Goal: Check status: Check status

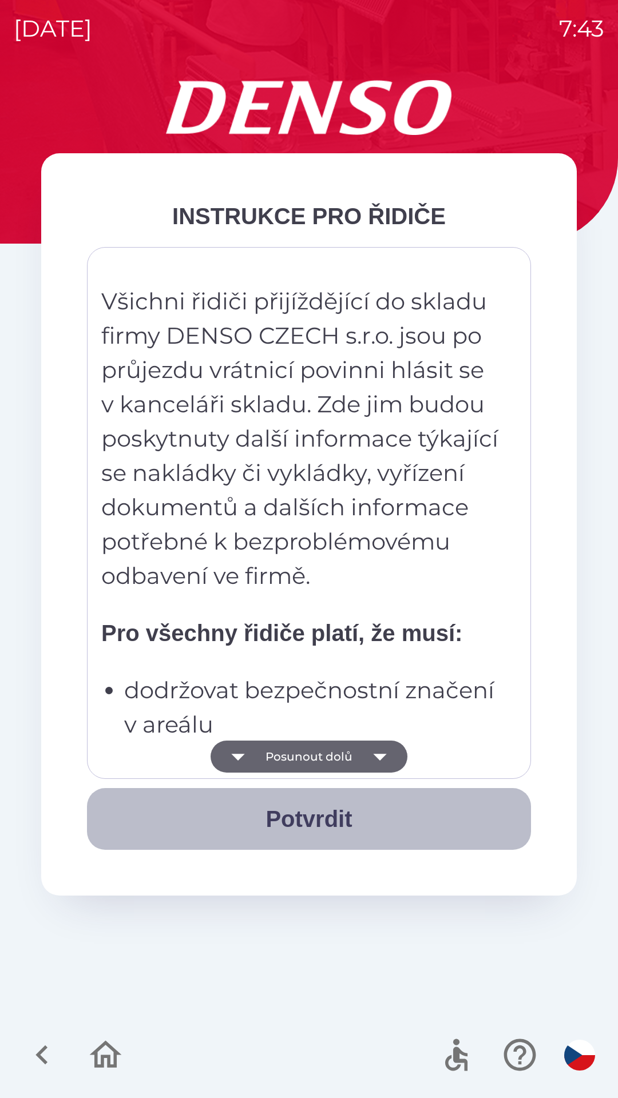
click at [327, 824] on button "Potvrdit" at bounding box center [309, 819] width 444 height 62
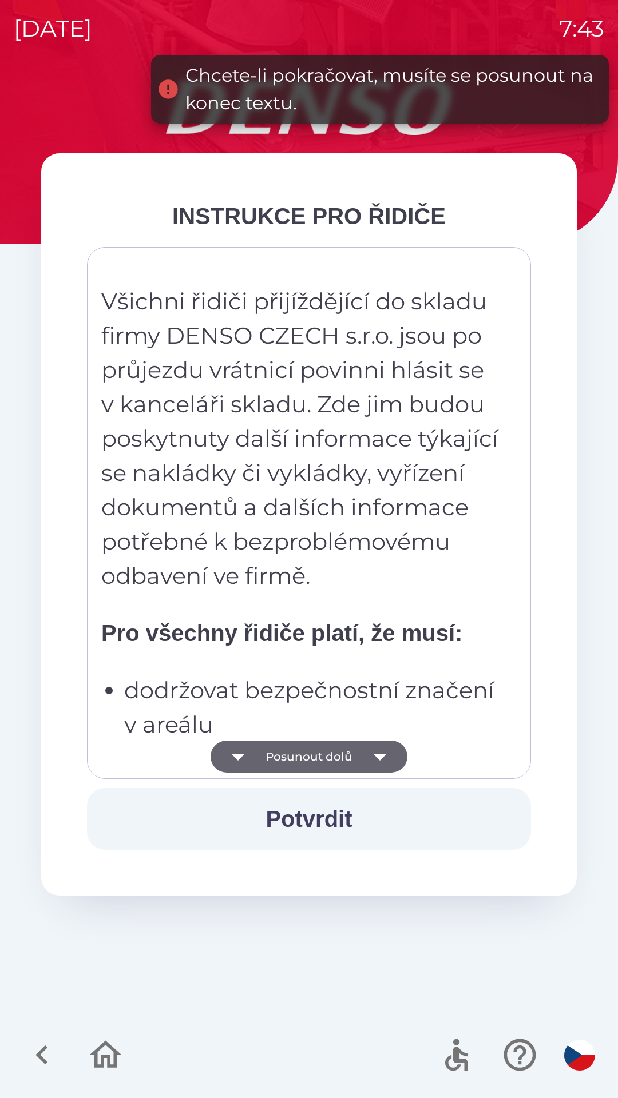
click at [338, 823] on button "Potvrdit" at bounding box center [309, 819] width 444 height 62
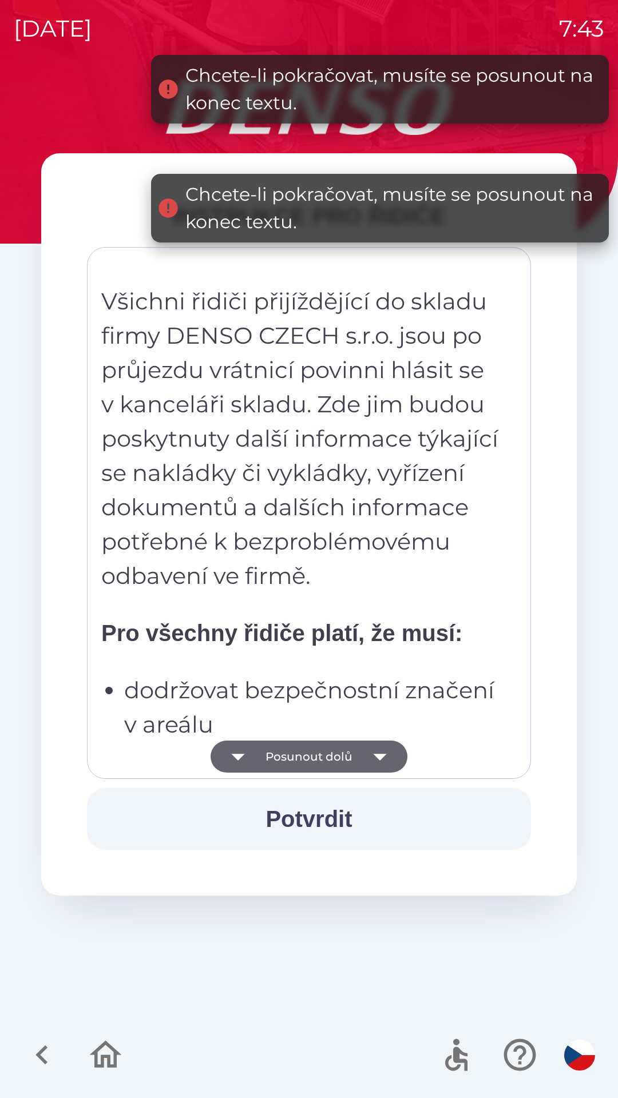
click at [333, 766] on button "Posunout dolů" at bounding box center [309, 757] width 197 height 32
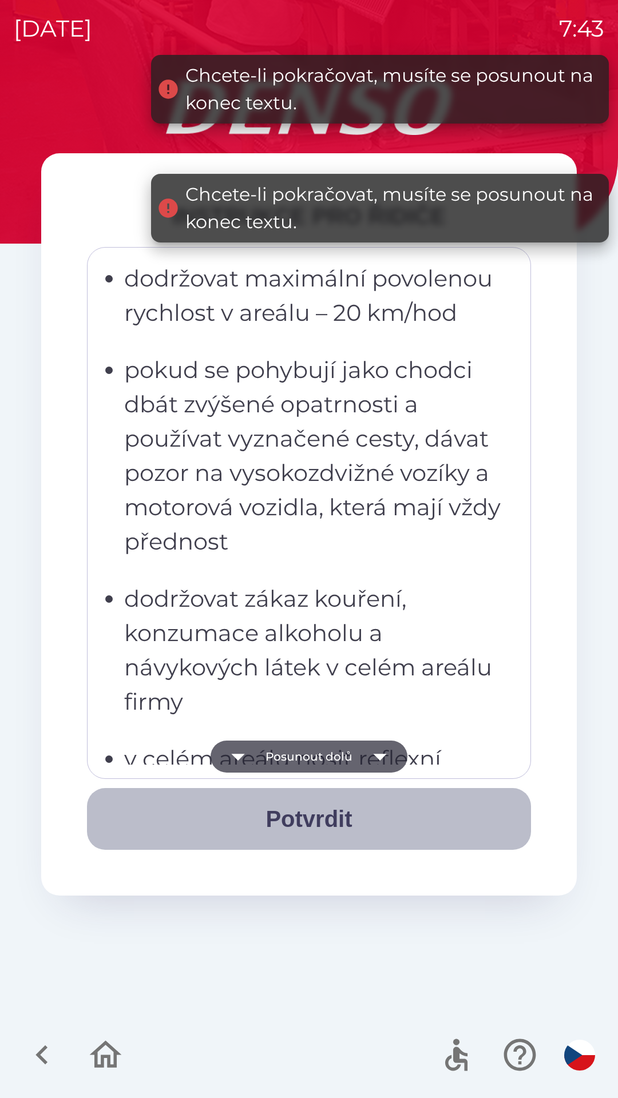
click at [335, 849] on button "Potvrdit" at bounding box center [309, 819] width 444 height 62
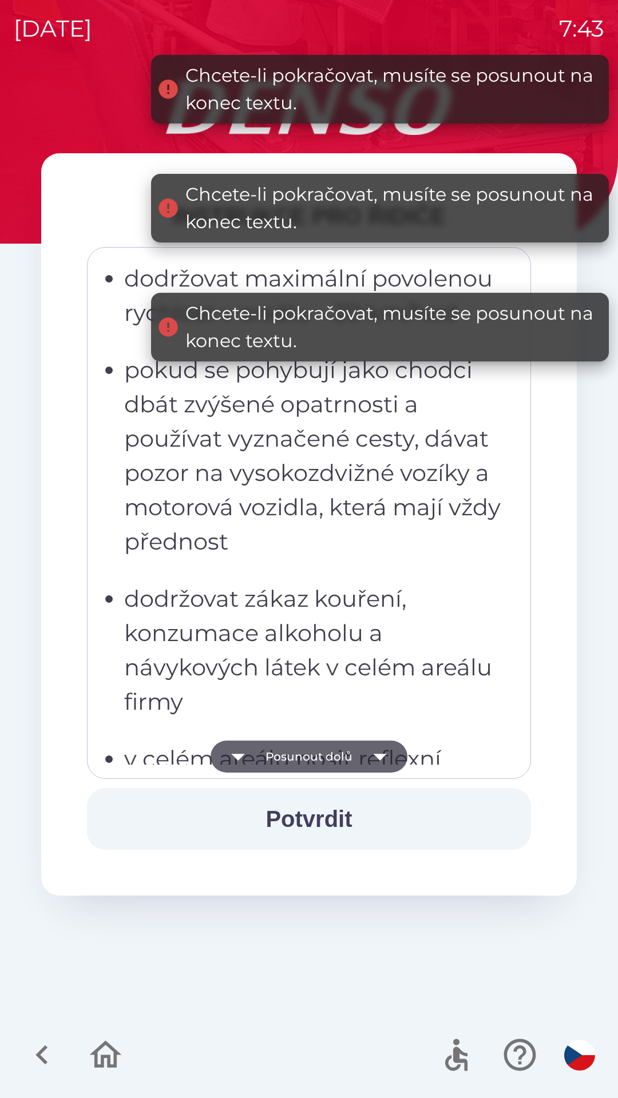
click at [330, 824] on button "Potvrdit" at bounding box center [309, 819] width 444 height 62
click at [331, 756] on button "Posunout dolů" at bounding box center [309, 757] width 197 height 32
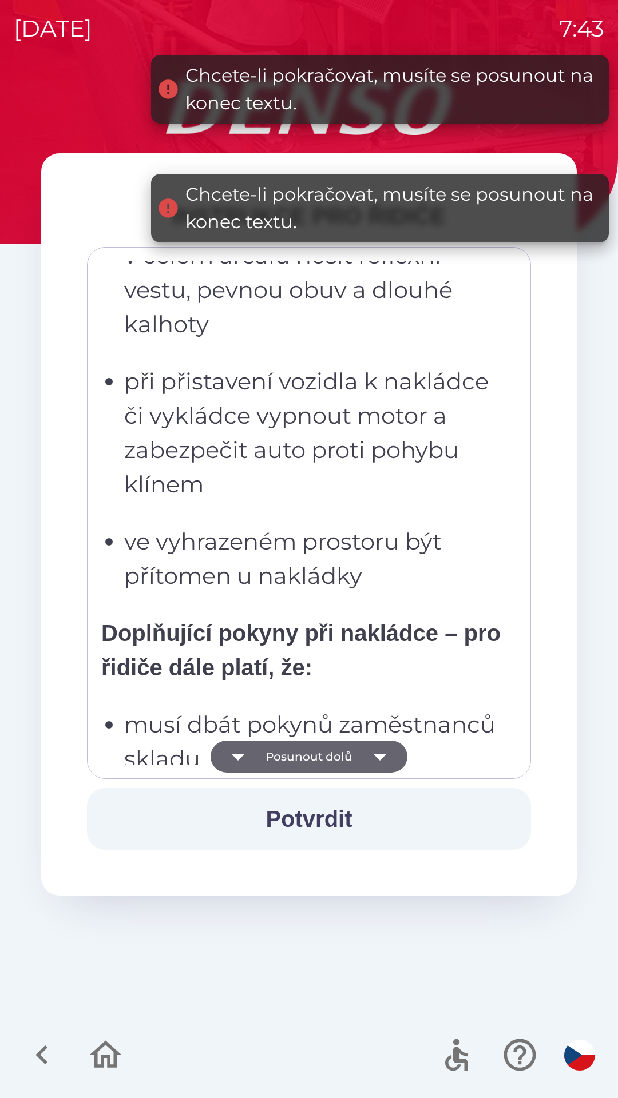
click at [377, 762] on icon "button" at bounding box center [380, 757] width 32 height 32
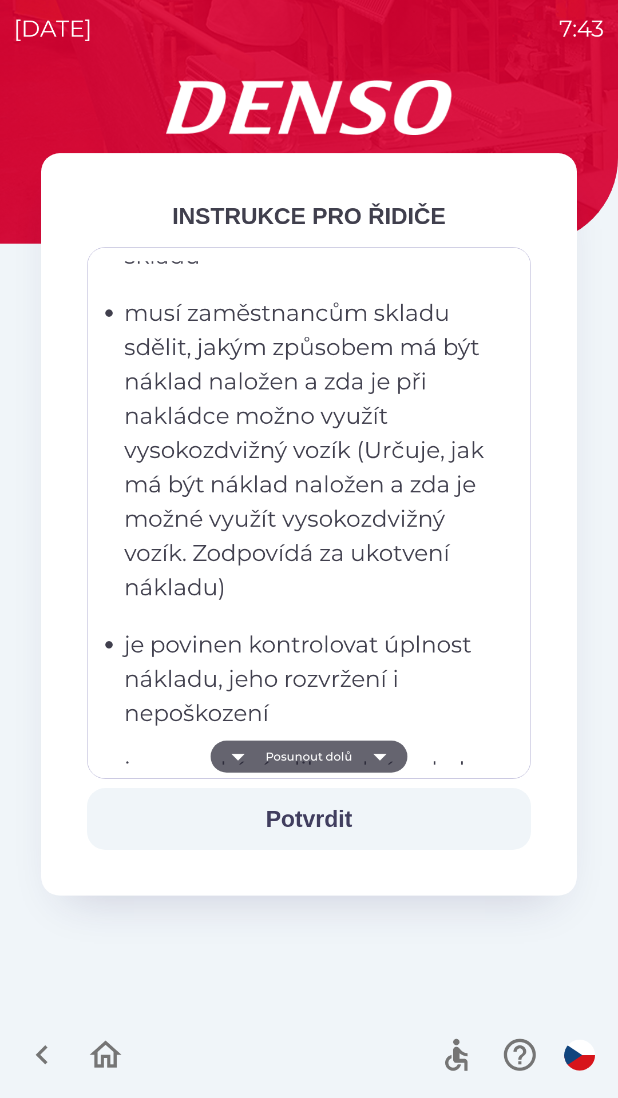
click at [380, 757] on icon "button" at bounding box center [379, 757] width 13 height 7
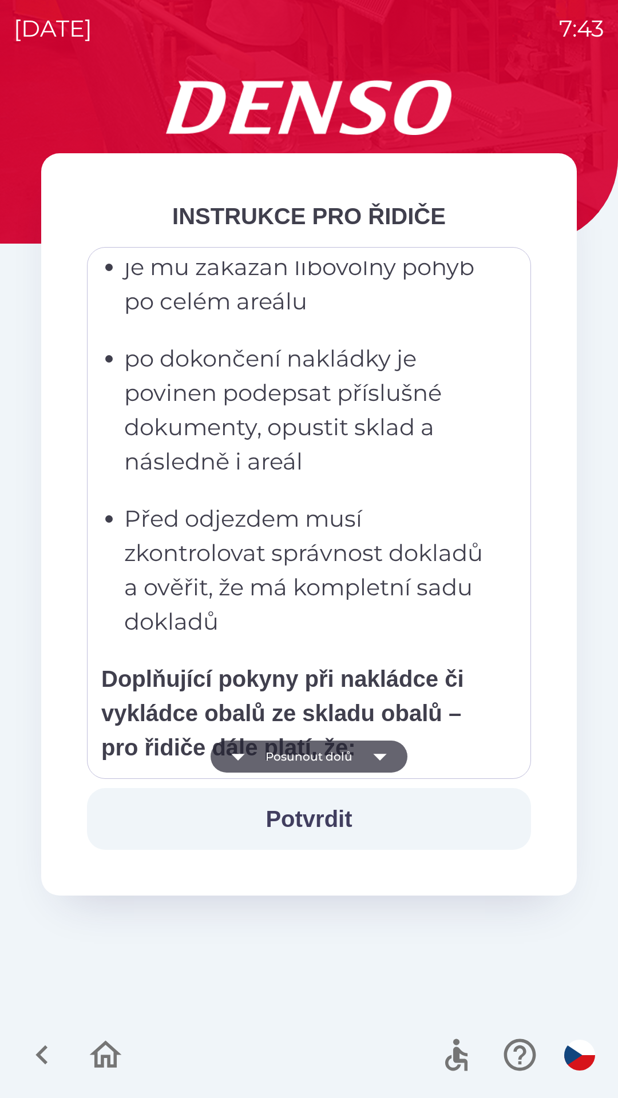
click at [384, 758] on icon "button" at bounding box center [380, 757] width 32 height 32
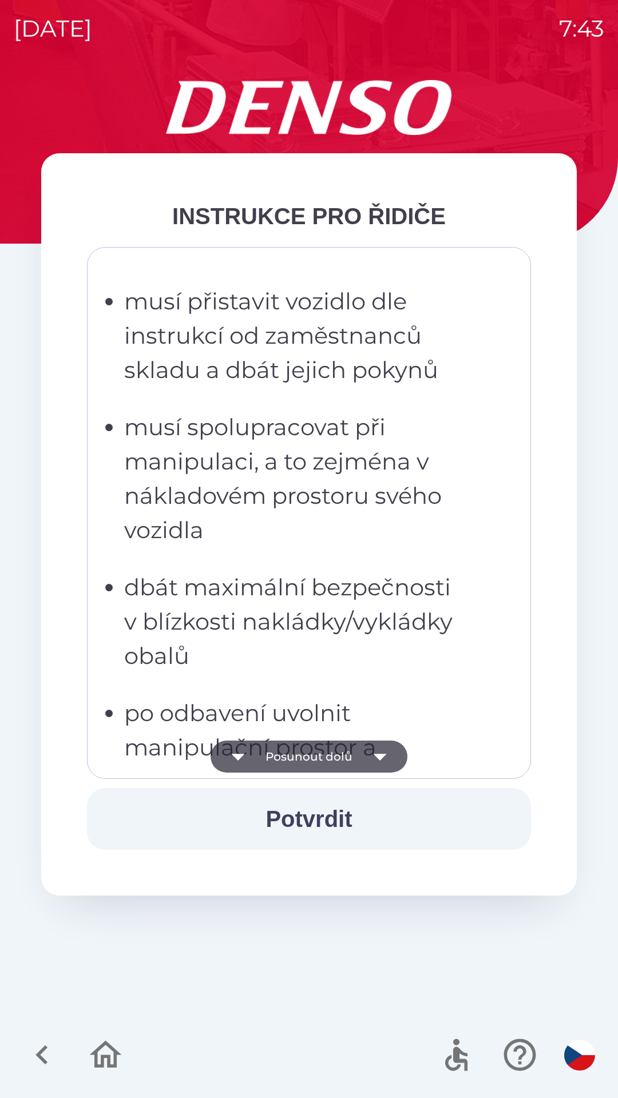
click at [385, 759] on icon "button" at bounding box center [380, 757] width 32 height 32
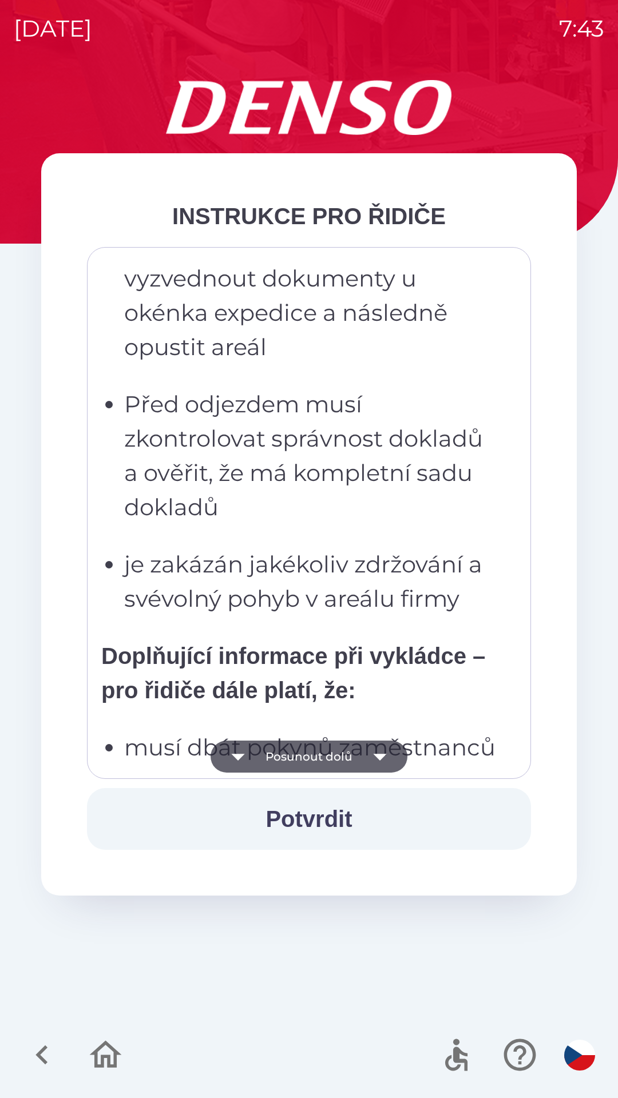
click at [337, 756] on button "Posunout dolů" at bounding box center [309, 757] width 197 height 32
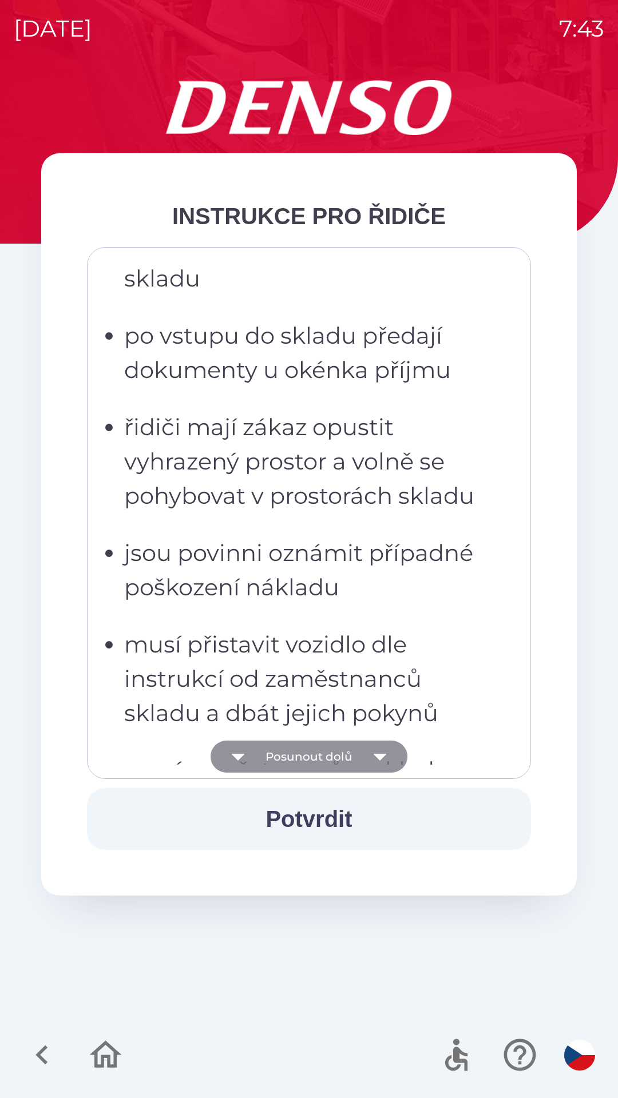
click at [332, 753] on button "Posunout dolů" at bounding box center [309, 757] width 197 height 32
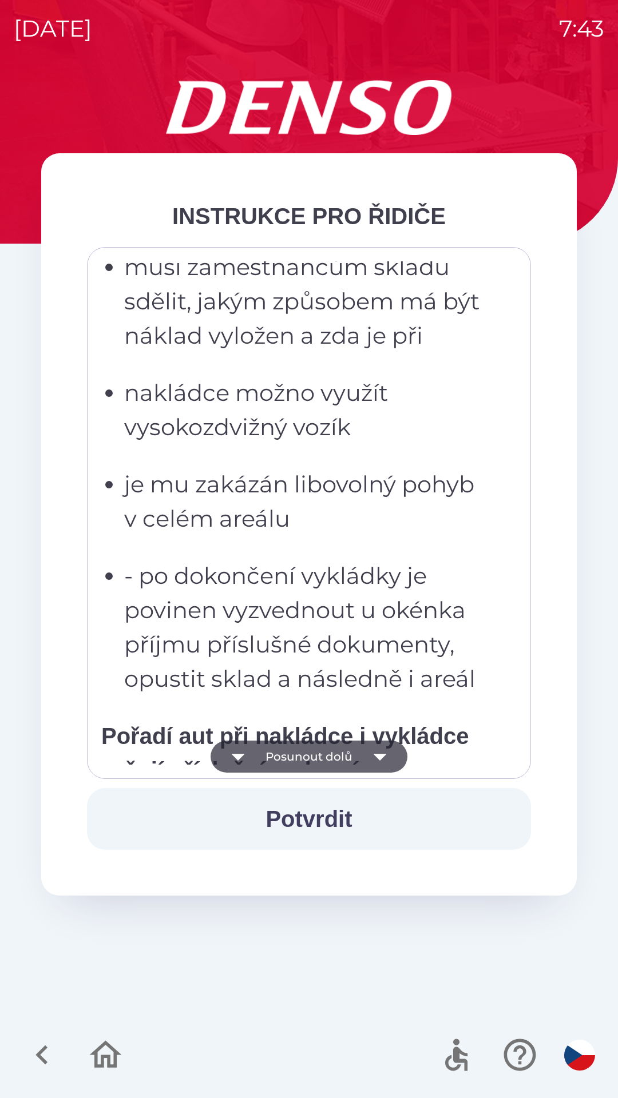
click at [322, 761] on button "Posunout dolů" at bounding box center [309, 757] width 197 height 32
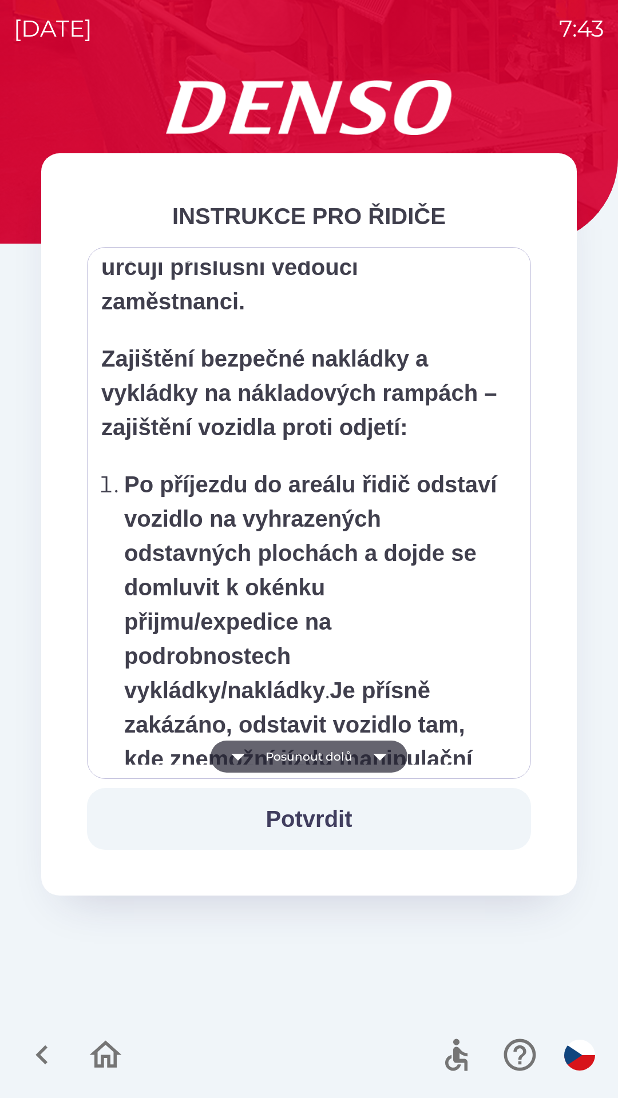
click at [320, 757] on button "Posunout dolů" at bounding box center [309, 757] width 197 height 32
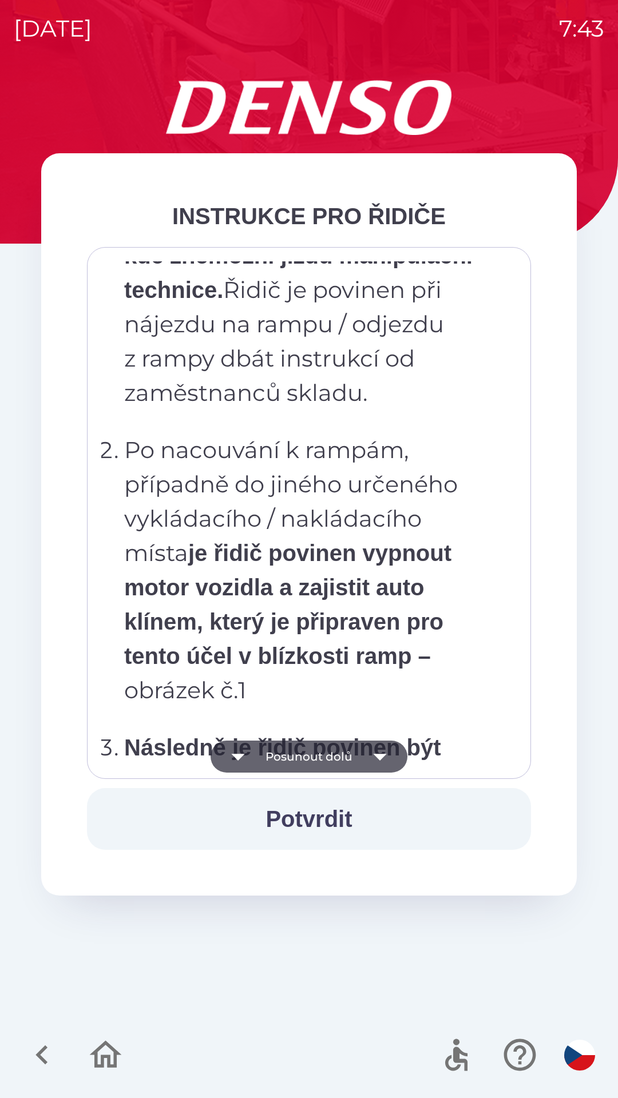
click at [320, 760] on button "Posunout dolů" at bounding box center [309, 757] width 197 height 32
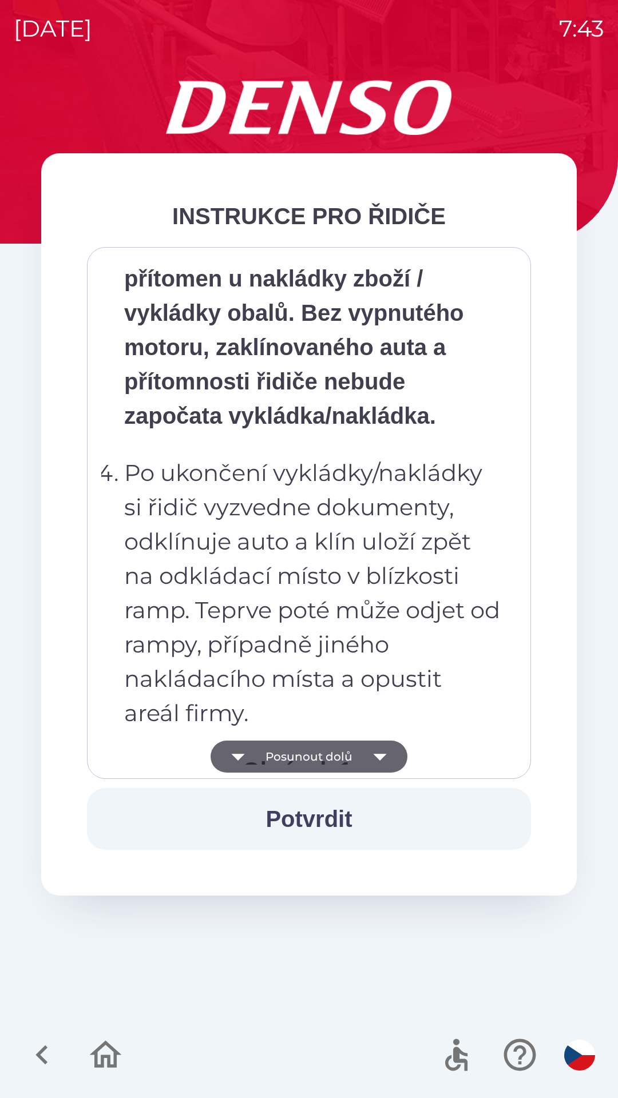
click at [323, 755] on button "Posunout dolů" at bounding box center [309, 757] width 197 height 32
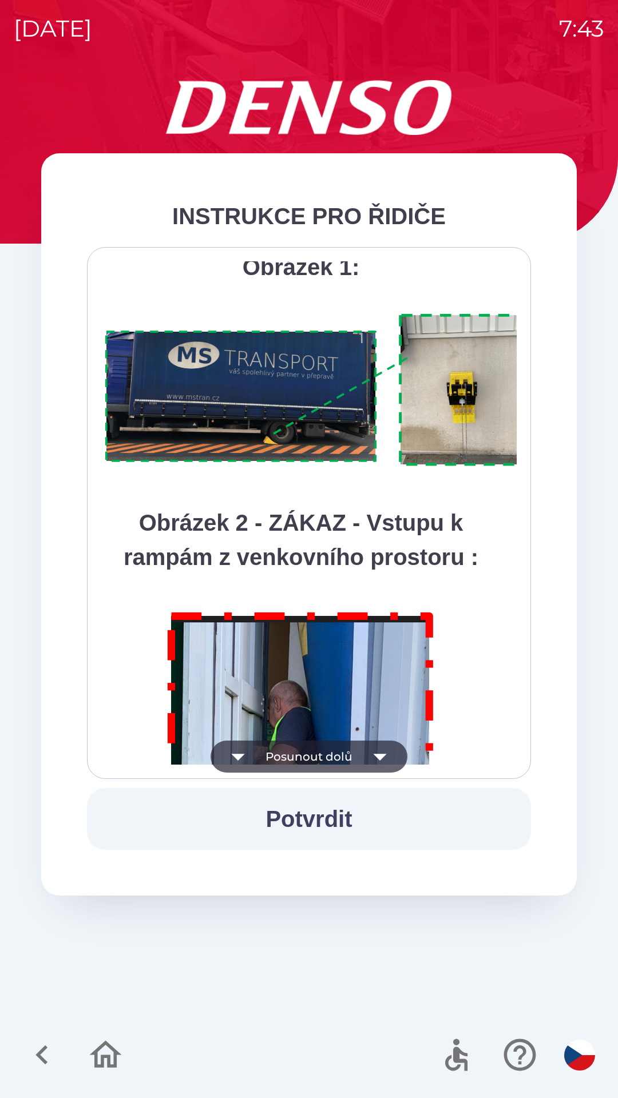
click at [310, 759] on button "Posunout dolů" at bounding box center [309, 757] width 197 height 32
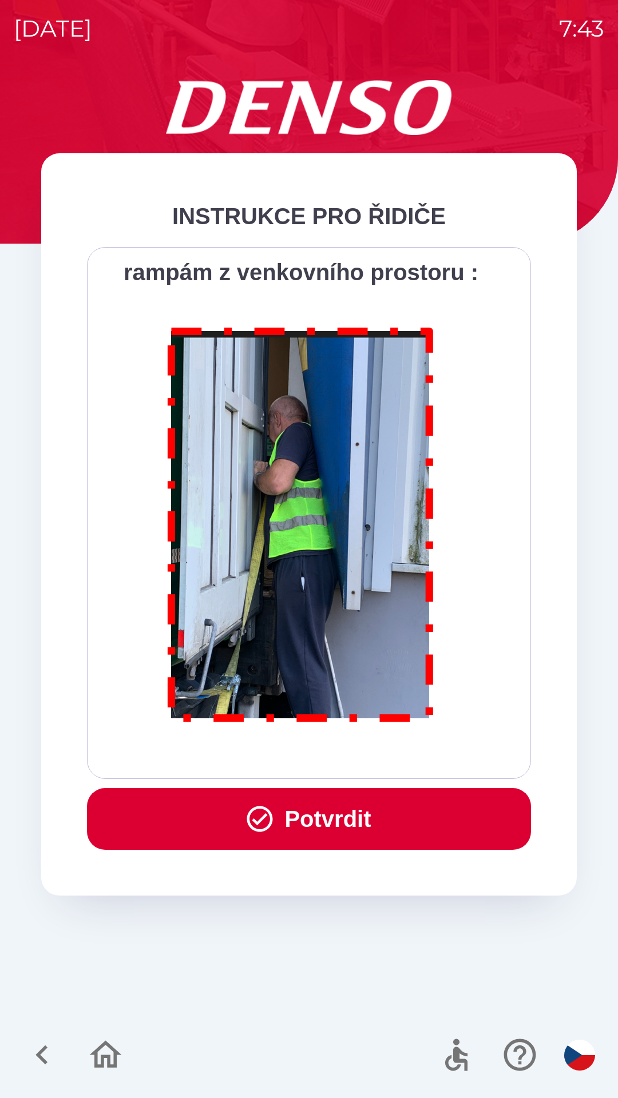
click at [325, 810] on button "Potvrdit" at bounding box center [309, 819] width 444 height 62
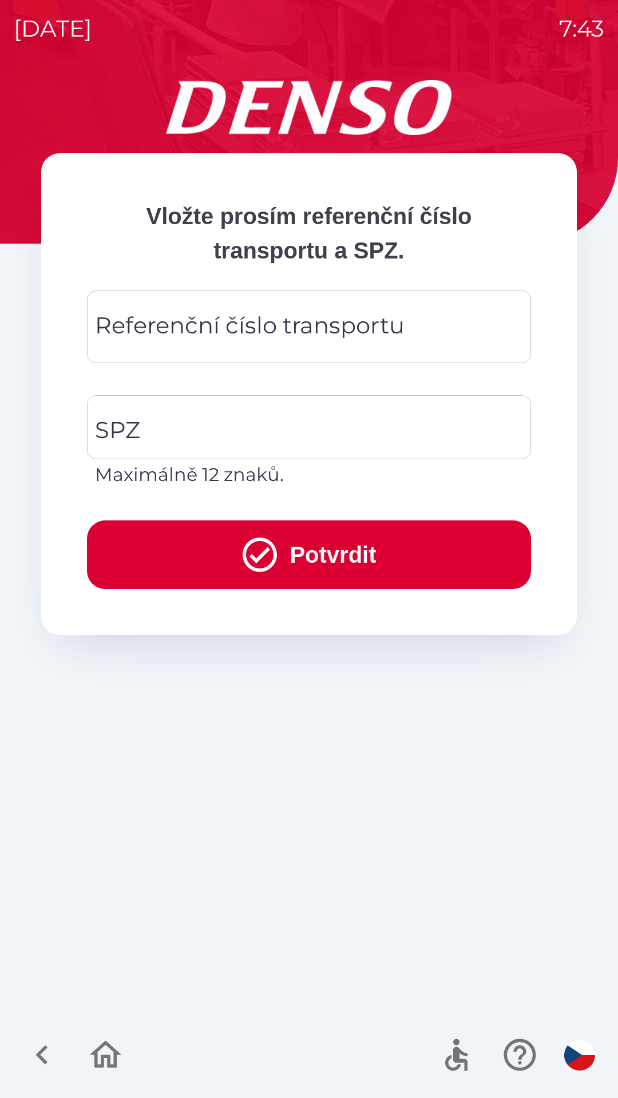
click at [419, 323] on input "Referenční číslo transportu" at bounding box center [309, 326] width 417 height 45
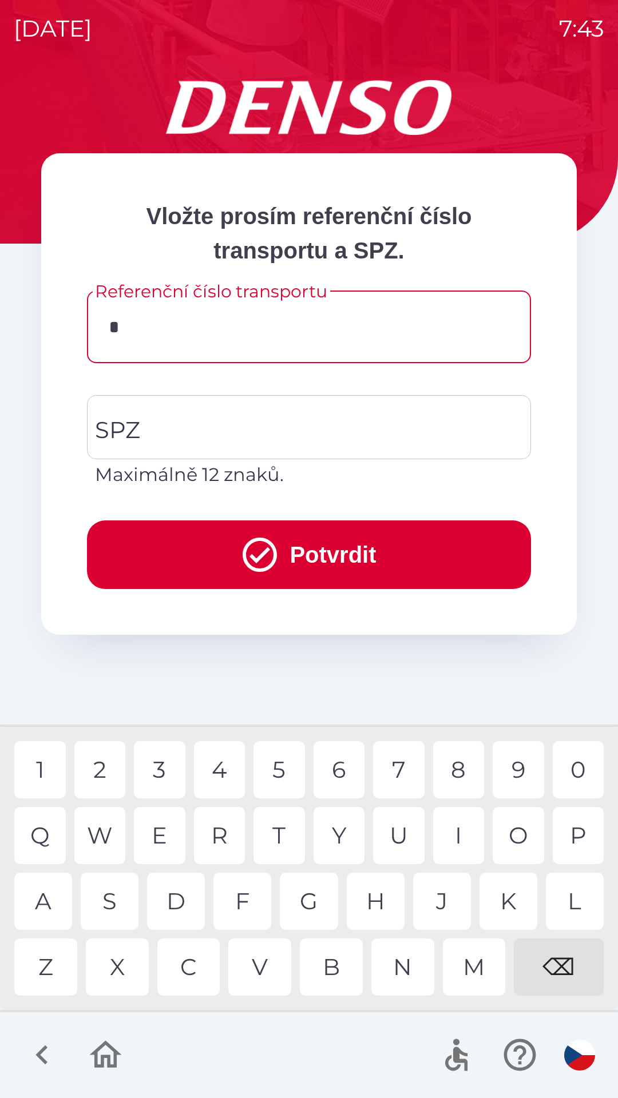
click at [58, 959] on div "Z" at bounding box center [45, 967] width 63 height 57
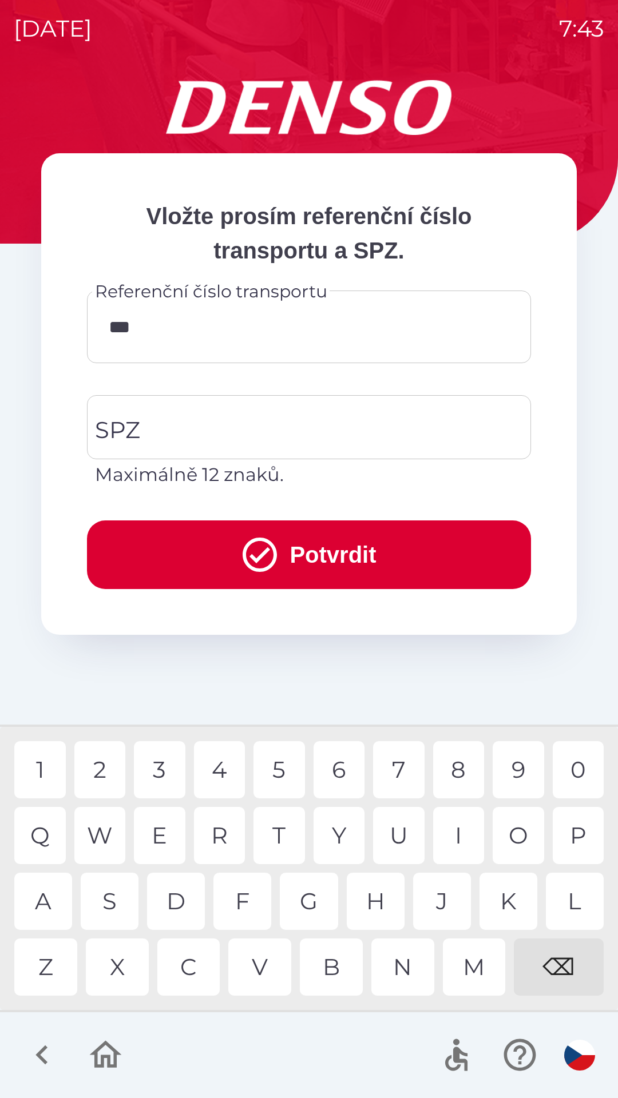
click at [103, 772] on div "2" at bounding box center [99, 769] width 51 height 57
click at [43, 768] on div "1" at bounding box center [39, 769] width 51 height 57
click at [584, 772] on div "0" at bounding box center [578, 769] width 51 height 57
type input "*******"
click at [238, 423] on input "SPZ" at bounding box center [300, 427] width 417 height 54
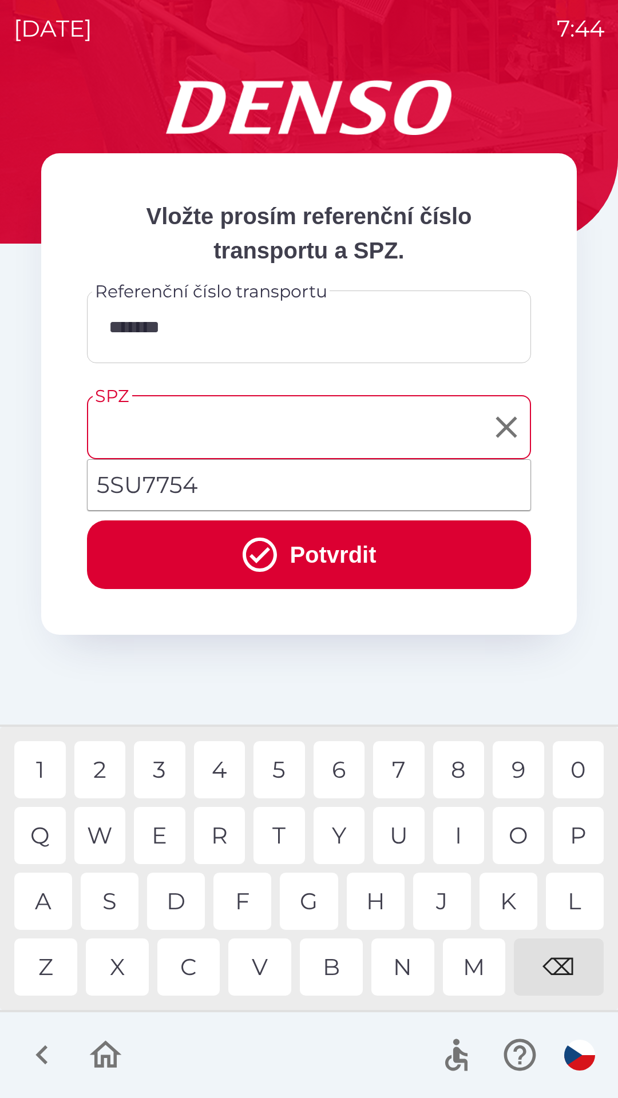
click at [347, 557] on button "Potvrdit" at bounding box center [309, 555] width 444 height 69
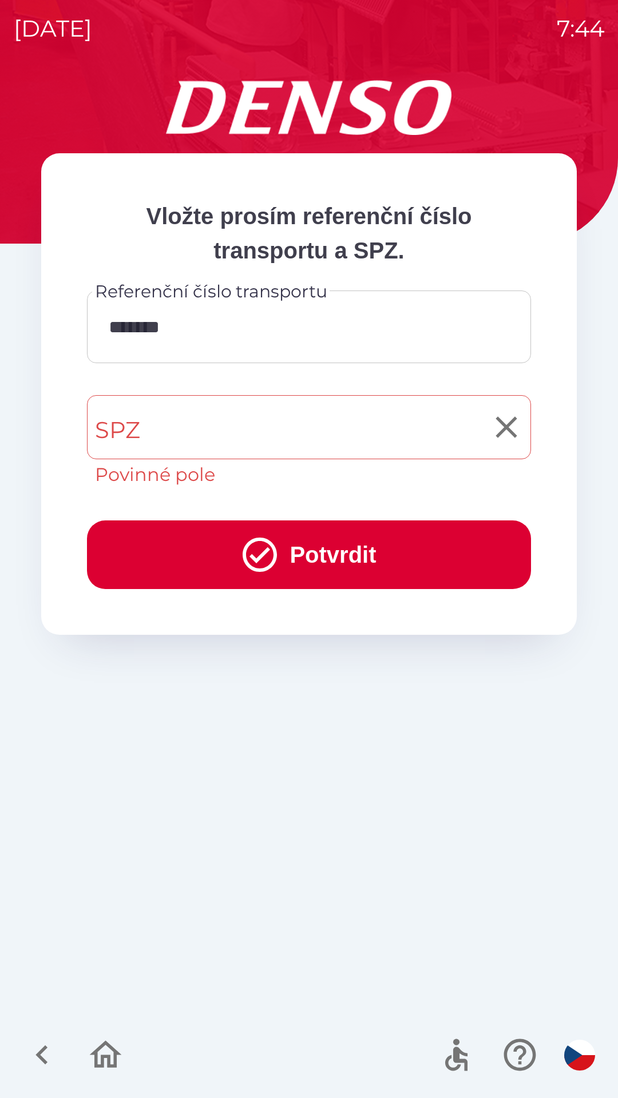
click at [203, 432] on input "SPZ" at bounding box center [300, 427] width 417 height 54
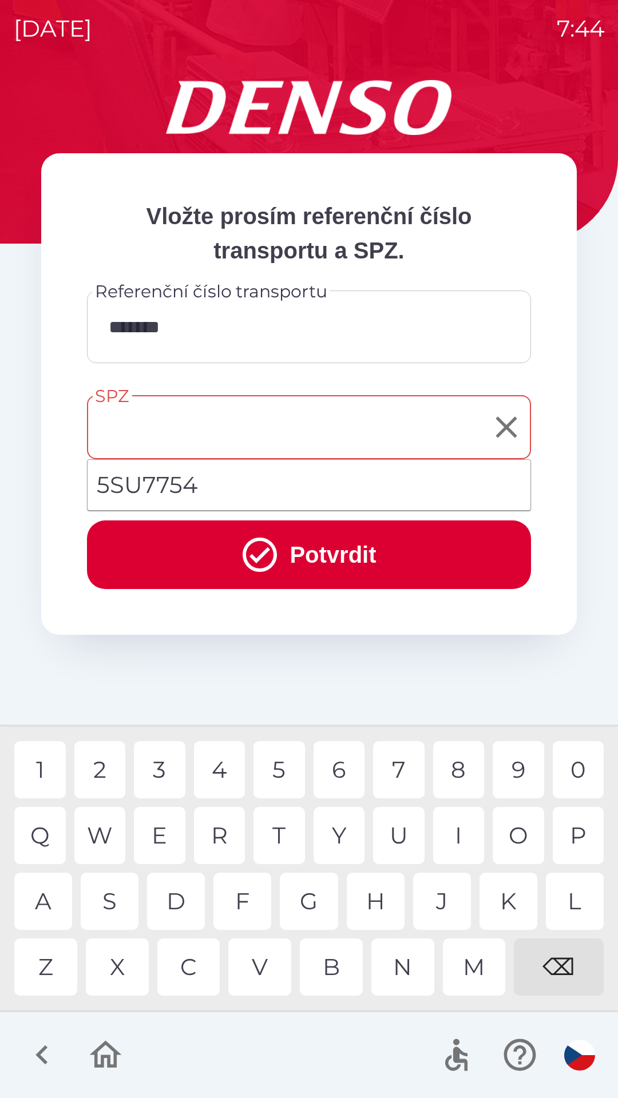
click at [168, 490] on li "5SU7754" at bounding box center [309, 485] width 443 height 41
type input "*******"
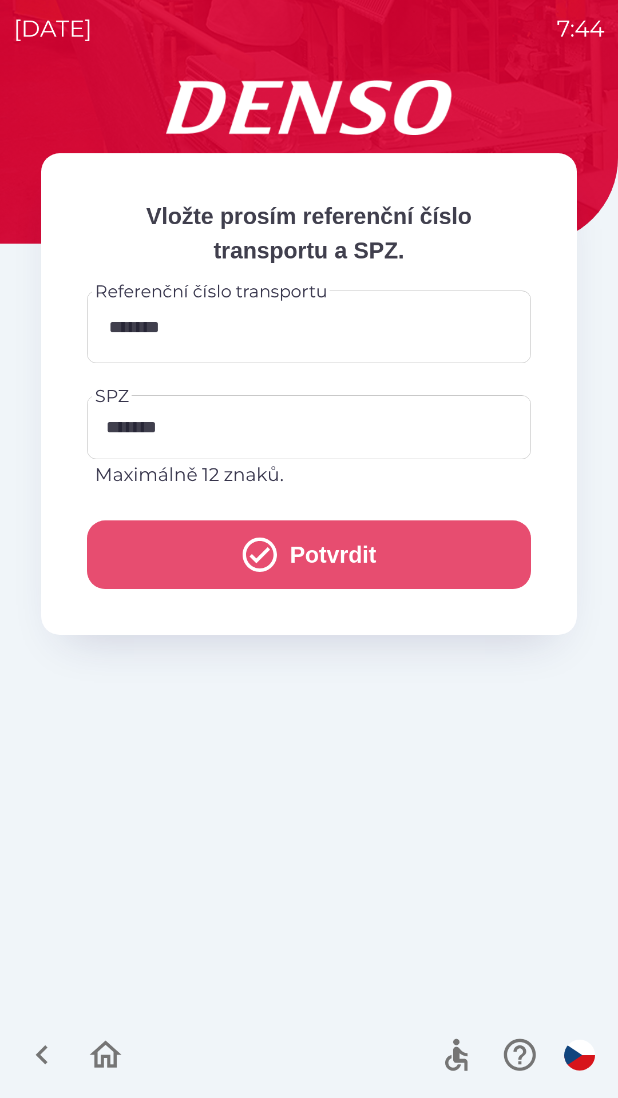
click at [334, 557] on button "Potvrdit" at bounding box center [309, 555] width 444 height 69
